Goal: Browse casually: Explore the website without a specific task or goal

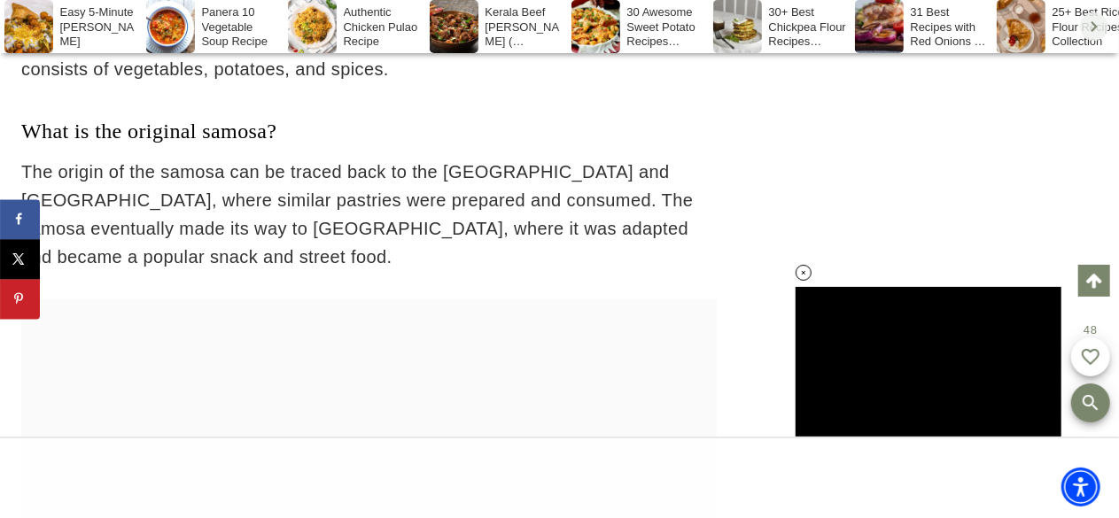
click at [1100, 27] on soso-icon "Scroll right" at bounding box center [1093, 26] width 21 height 21
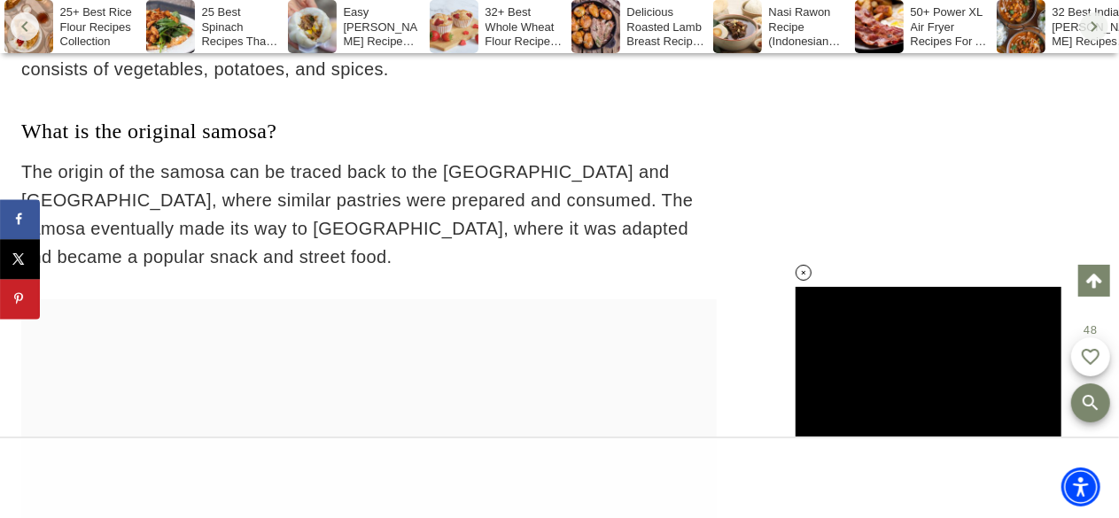
click at [1092, 26] on soso-icon "Scroll right" at bounding box center [1093, 26] width 21 height 21
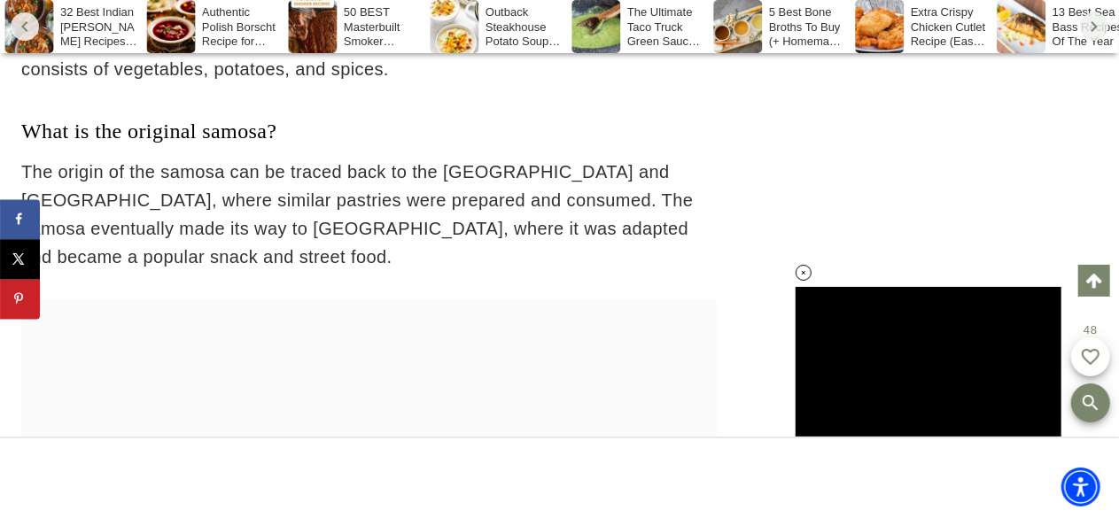
click at [941, 20] on div "Extra Crispy Chicken Cutlet Recipe (Easy & Delicious)" at bounding box center [923, 26] width 137 height 53
